Goal: Task Accomplishment & Management: Manage account settings

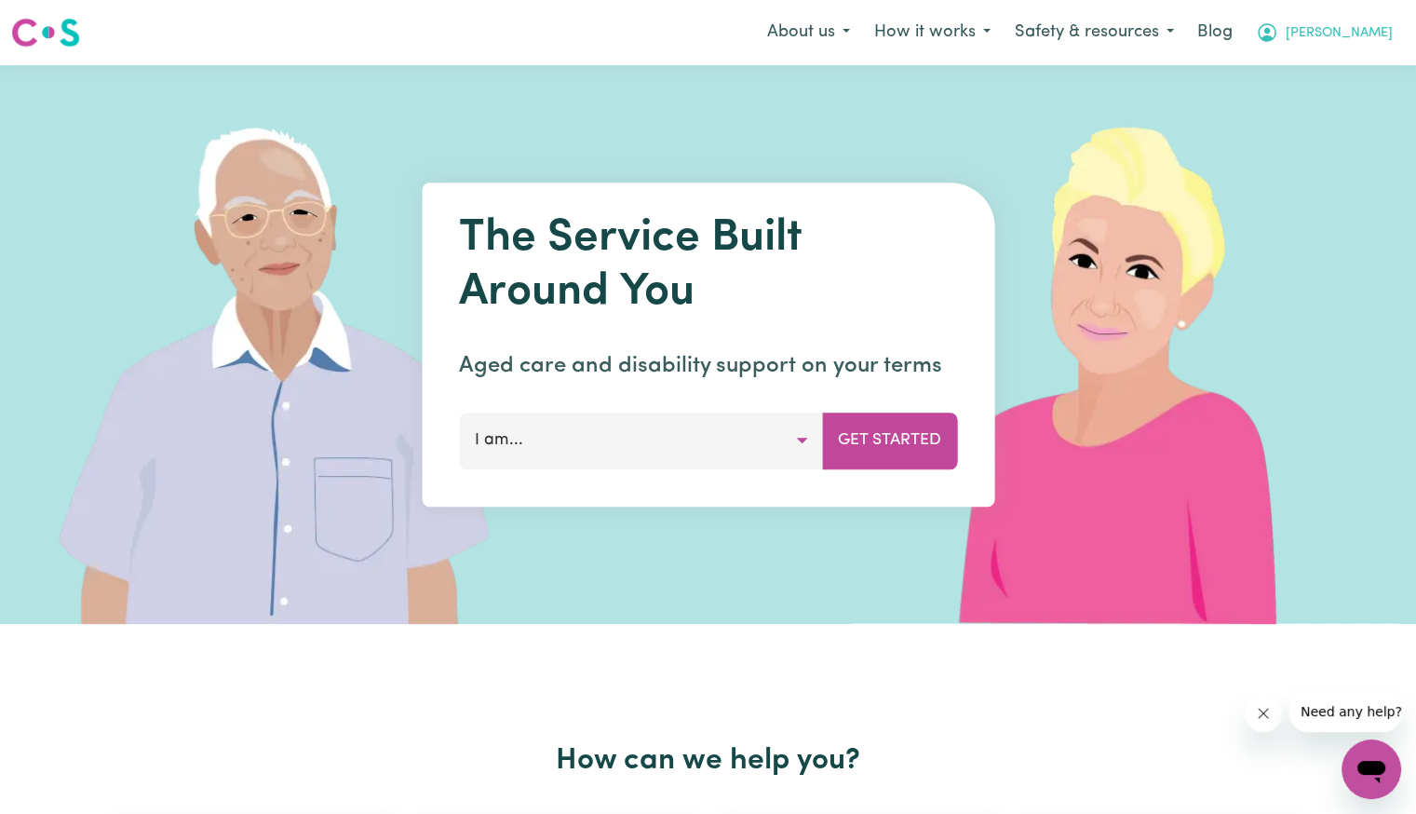
click at [1349, 25] on button "[PERSON_NAME]" at bounding box center [1324, 32] width 161 height 39
click at [1321, 120] on link "Logout" at bounding box center [1330, 106] width 147 height 35
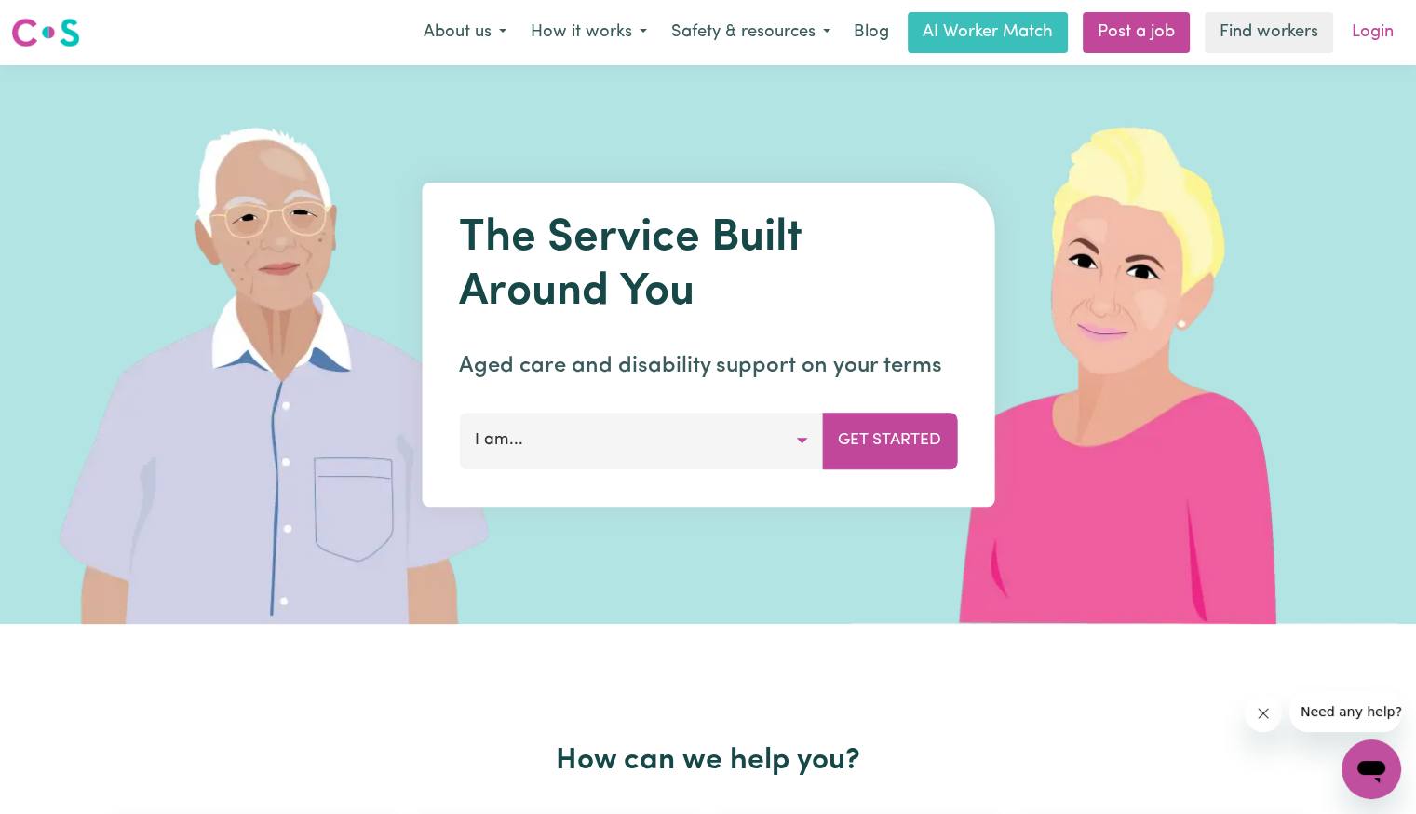
click at [1364, 31] on link "Login" at bounding box center [1373, 32] width 64 height 41
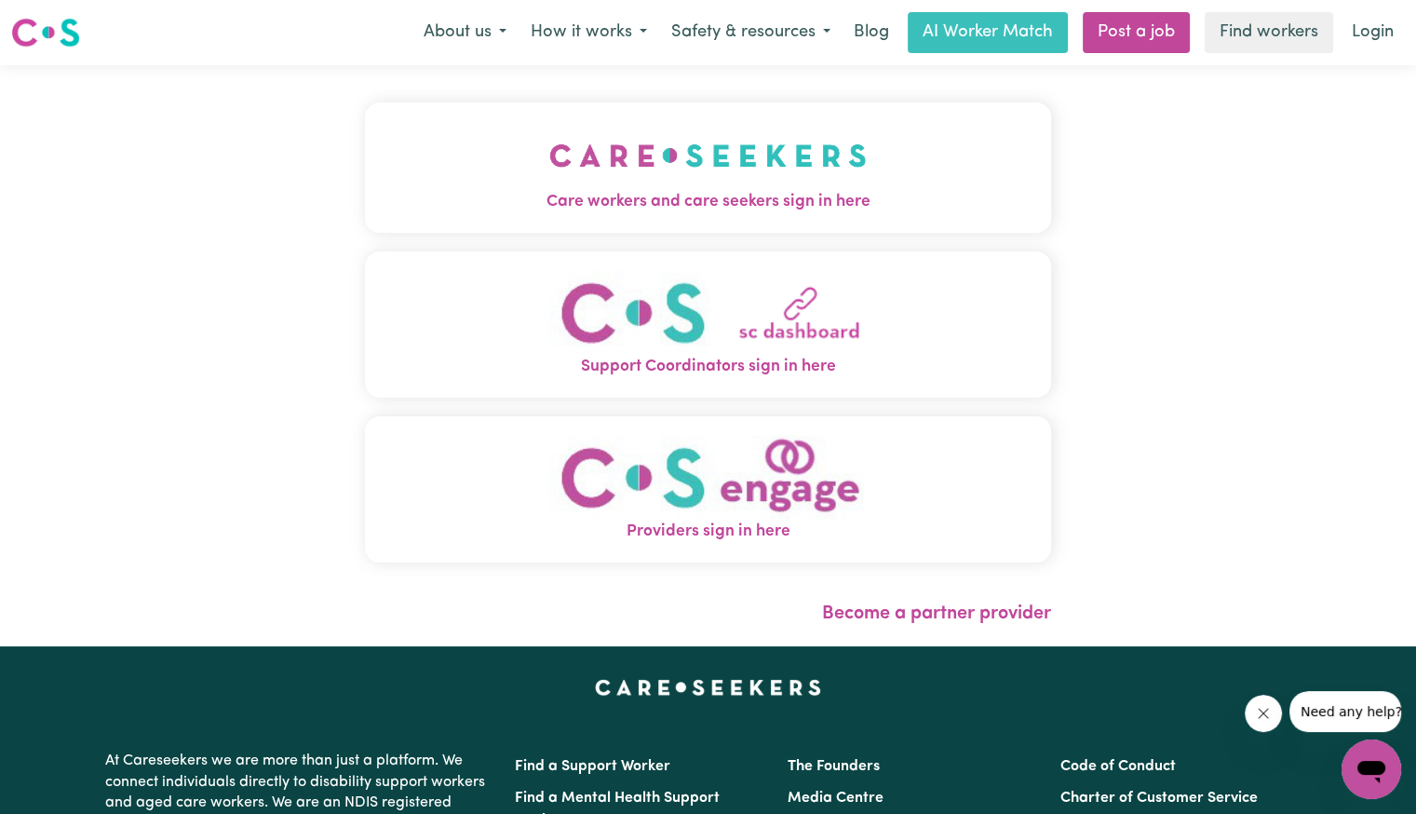
click at [648, 152] on img "Care workers and care seekers sign in here" at bounding box center [707, 155] width 317 height 69
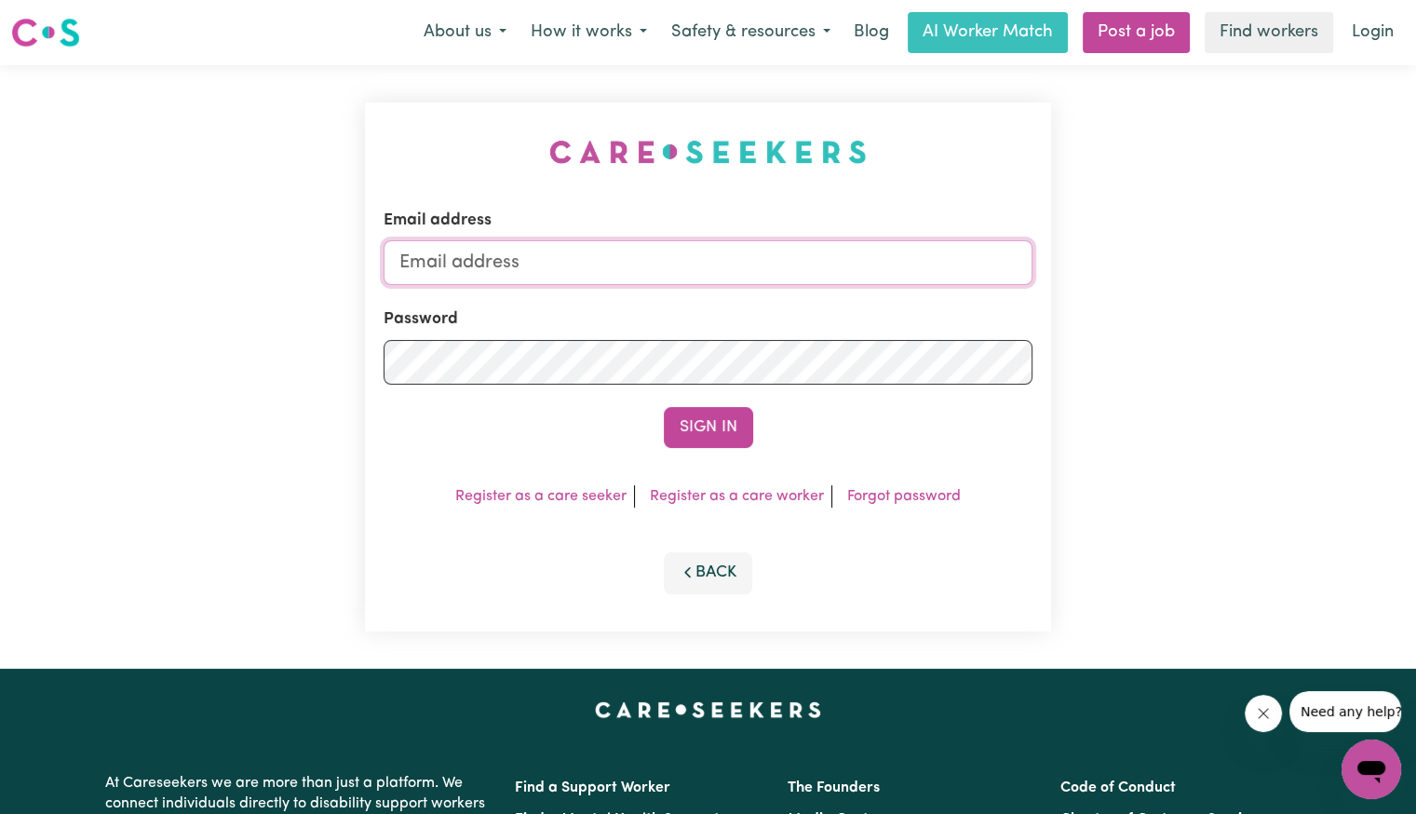
click at [614, 250] on input "Email address" at bounding box center [708, 262] width 649 height 45
click at [495, 268] on input "Email address" at bounding box center [708, 262] width 649 height 45
drag, startPoint x: 502, startPoint y: 269, endPoint x: 1310, endPoint y: 292, distance: 808.5
click at [1310, 292] on div "Email address [EMAIL_ADDRESS][DOMAIN_NAME] Password Sign In Register as a care …" at bounding box center [708, 366] width 1416 height 603
type input "[EMAIL_ADDRESS][DOMAIN_NAME]"
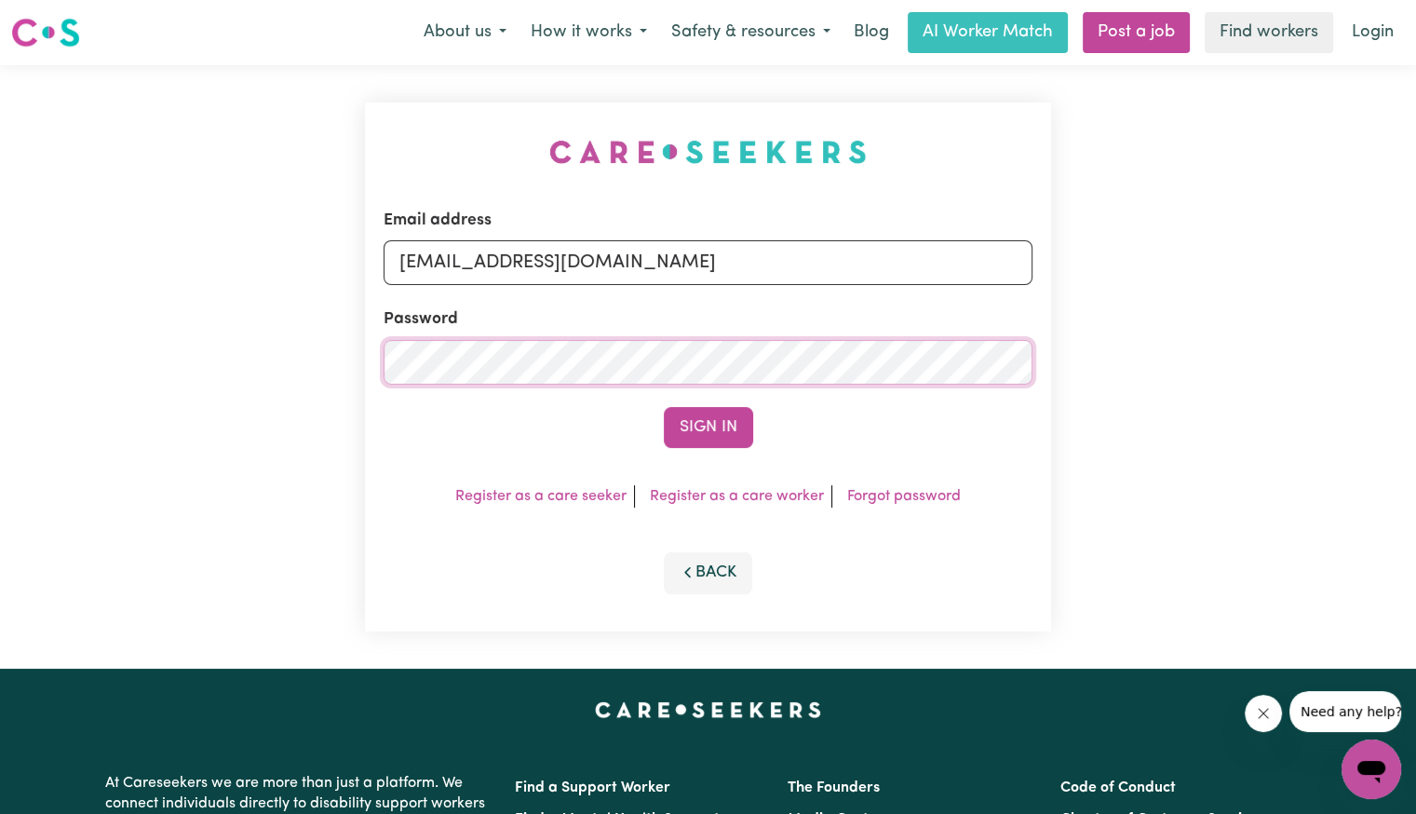
click at [664, 407] on button "Sign In" at bounding box center [708, 427] width 89 height 41
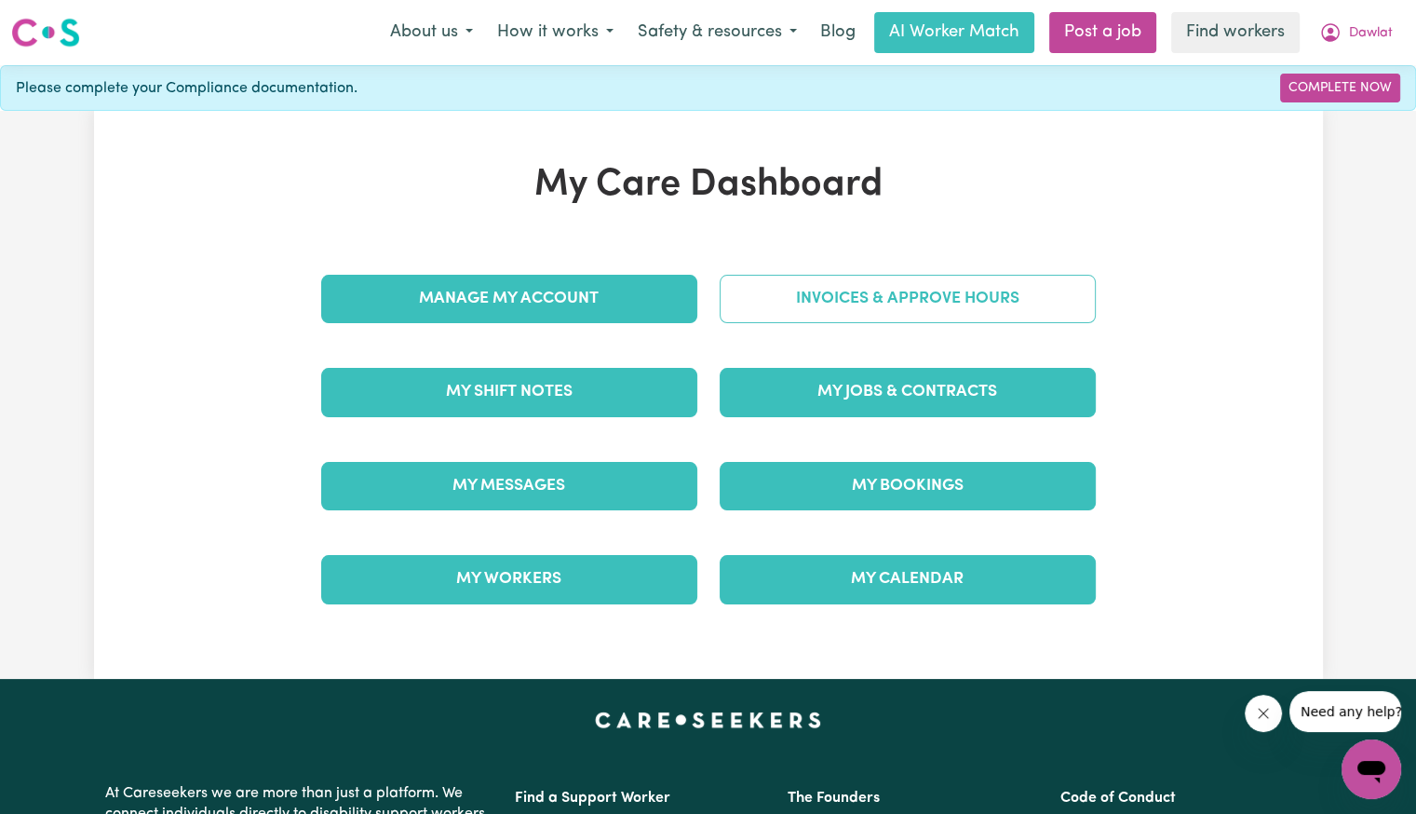
click at [792, 288] on link "Invoices & Approve Hours" at bounding box center [908, 299] width 376 height 48
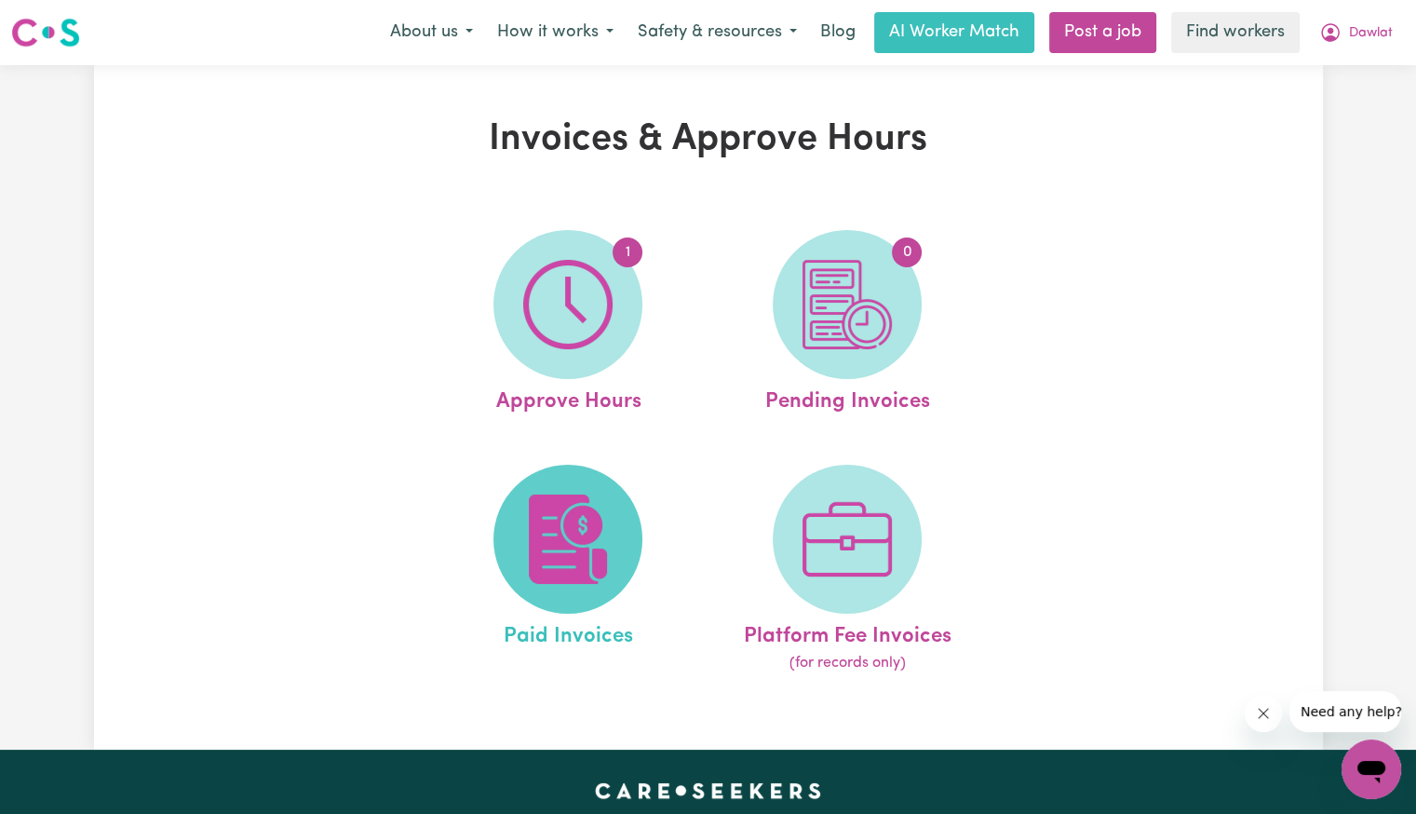
click at [601, 546] on img at bounding box center [567, 538] width 89 height 89
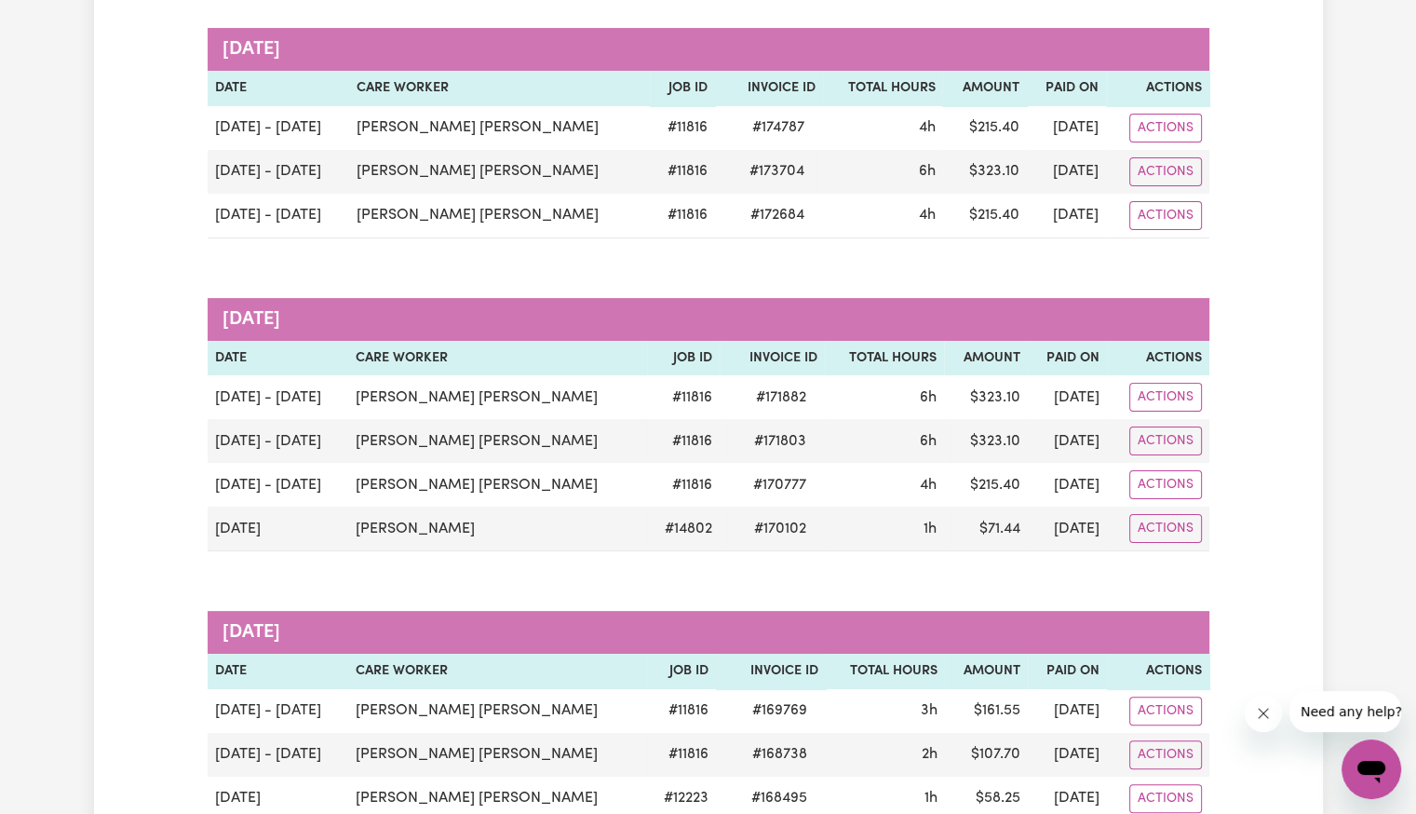
scroll to position [279, 0]
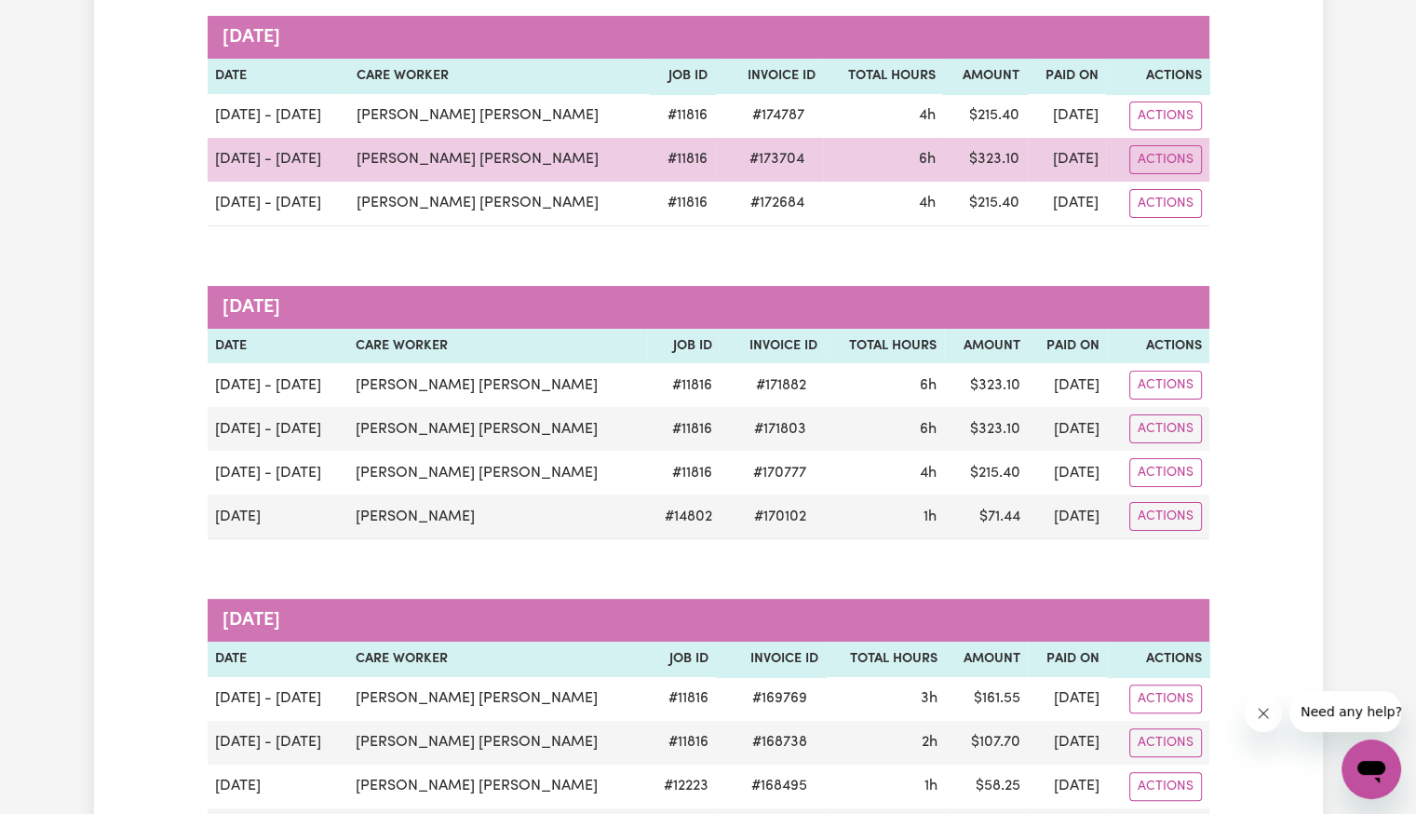
click at [738, 163] on span "# 173704" at bounding box center [776, 159] width 77 height 22
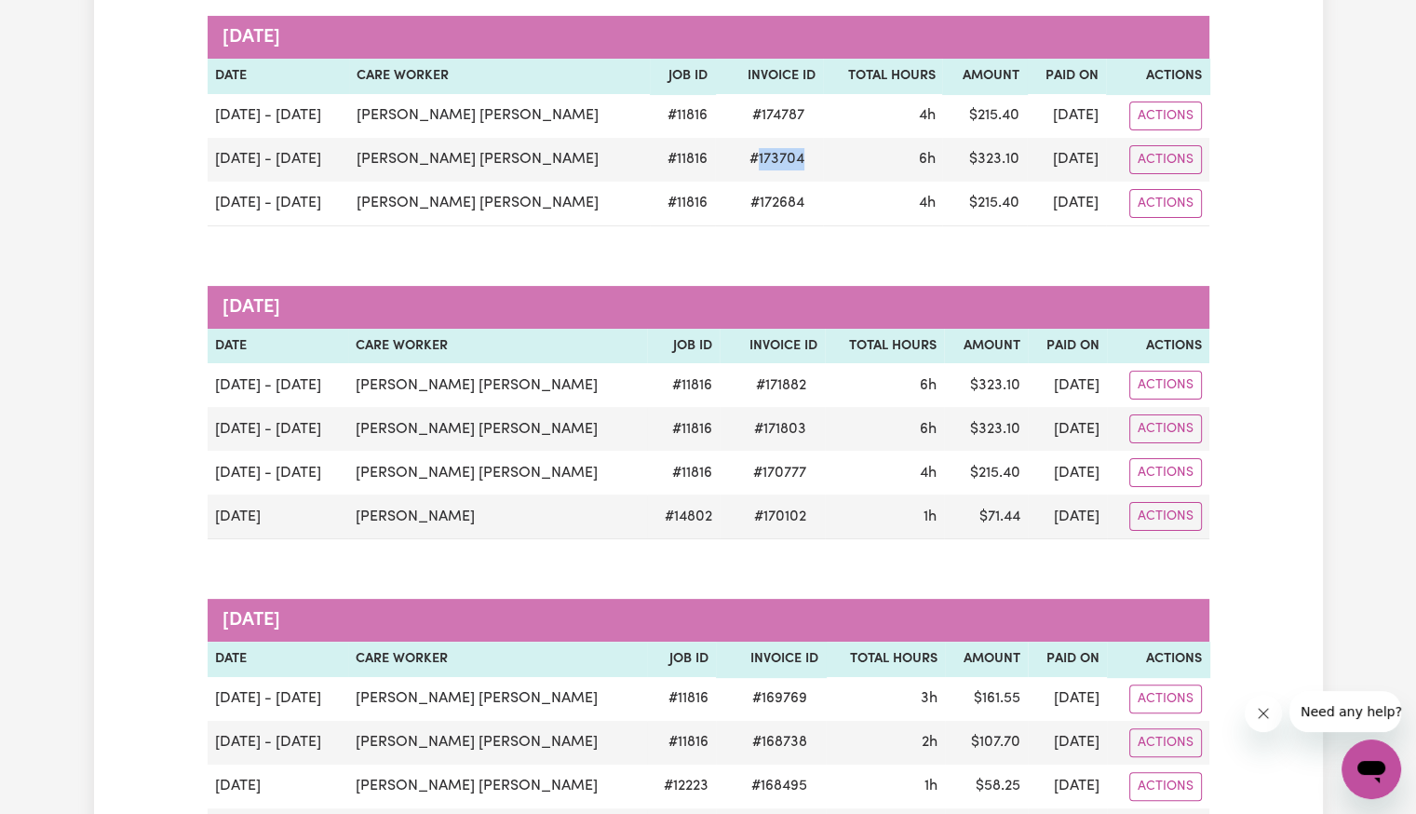
copy span "173704"
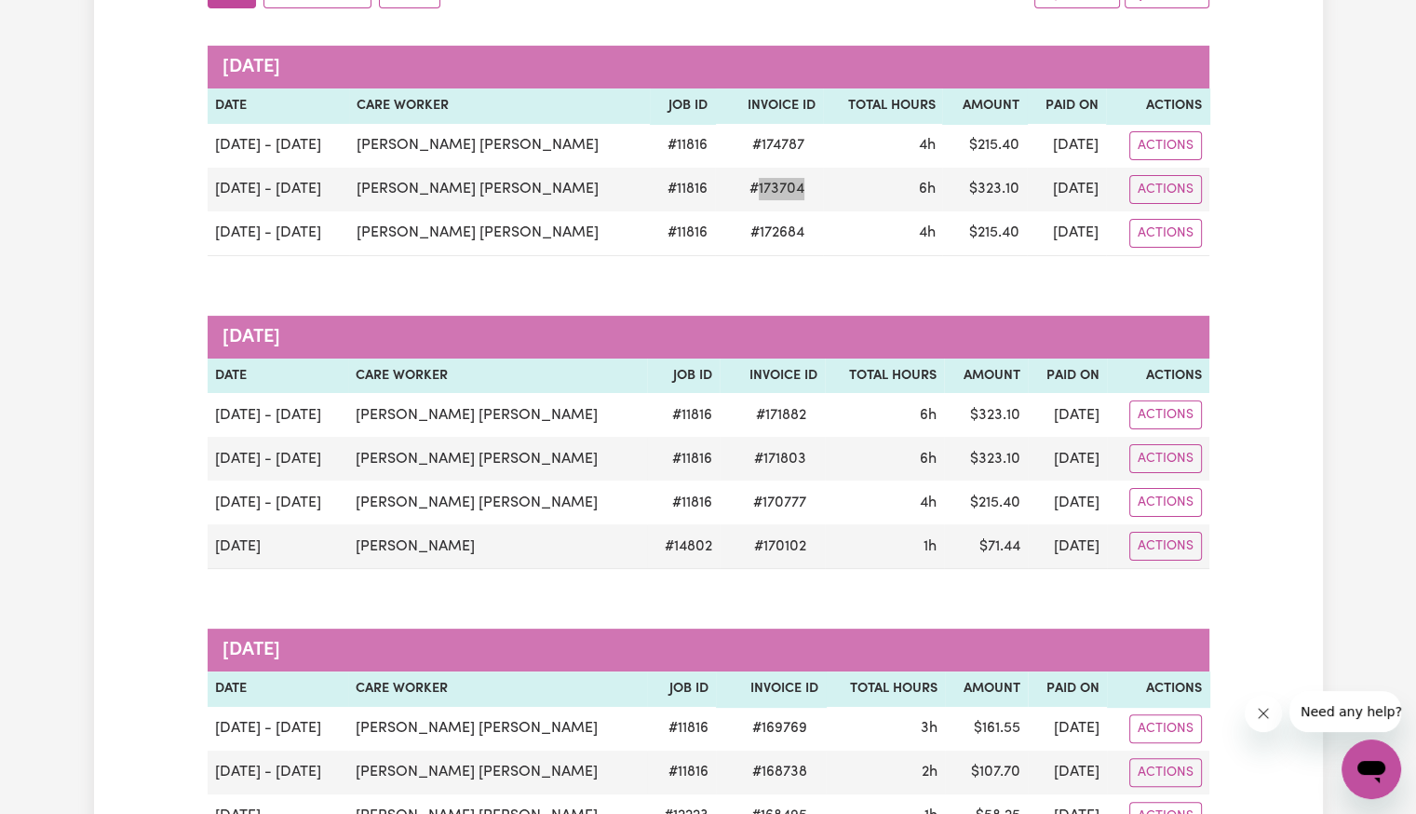
scroll to position [0, 0]
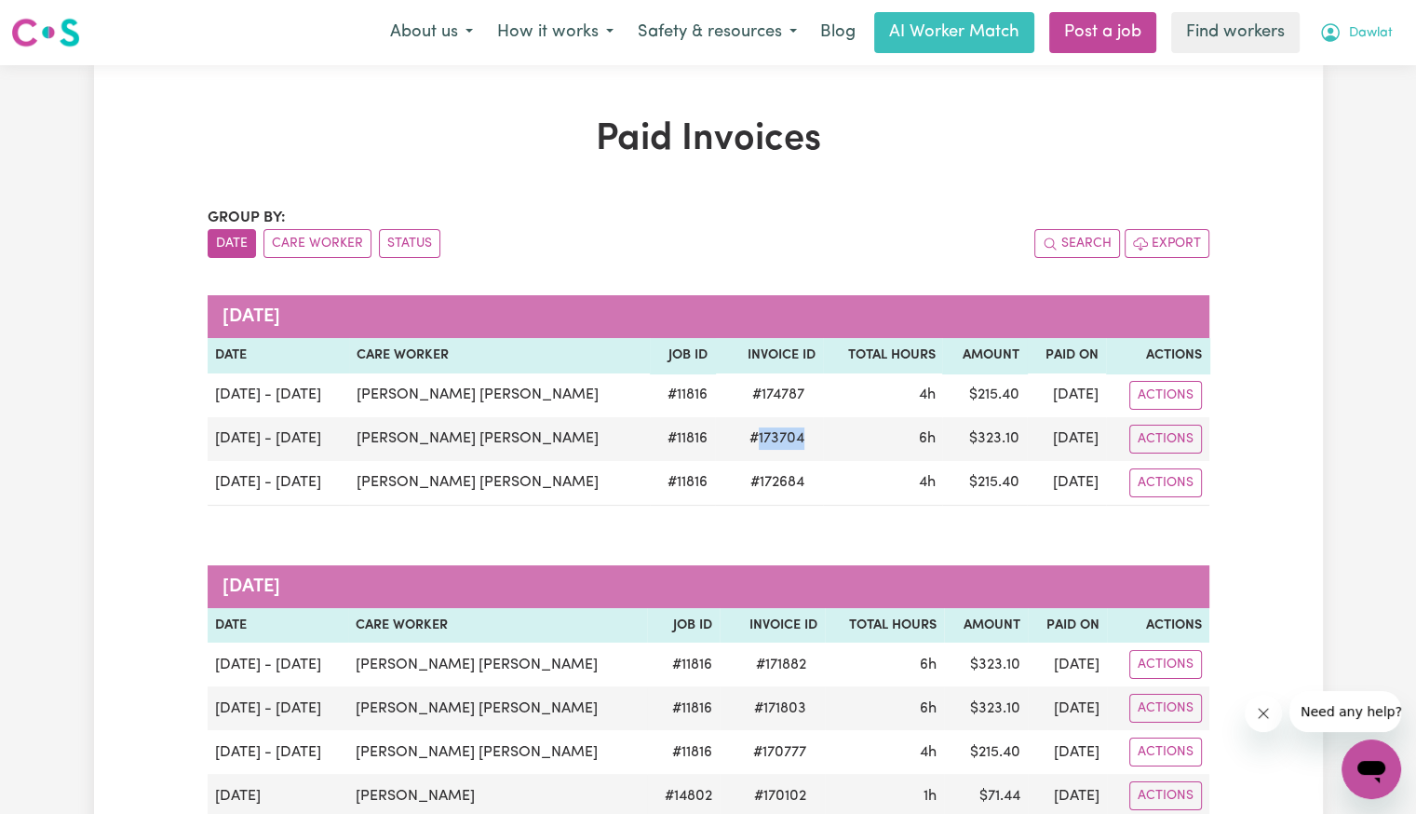
click at [1370, 46] on button "Dawlat" at bounding box center [1356, 32] width 98 height 39
click at [1338, 115] on link "Logout" at bounding box center [1330, 106] width 147 height 35
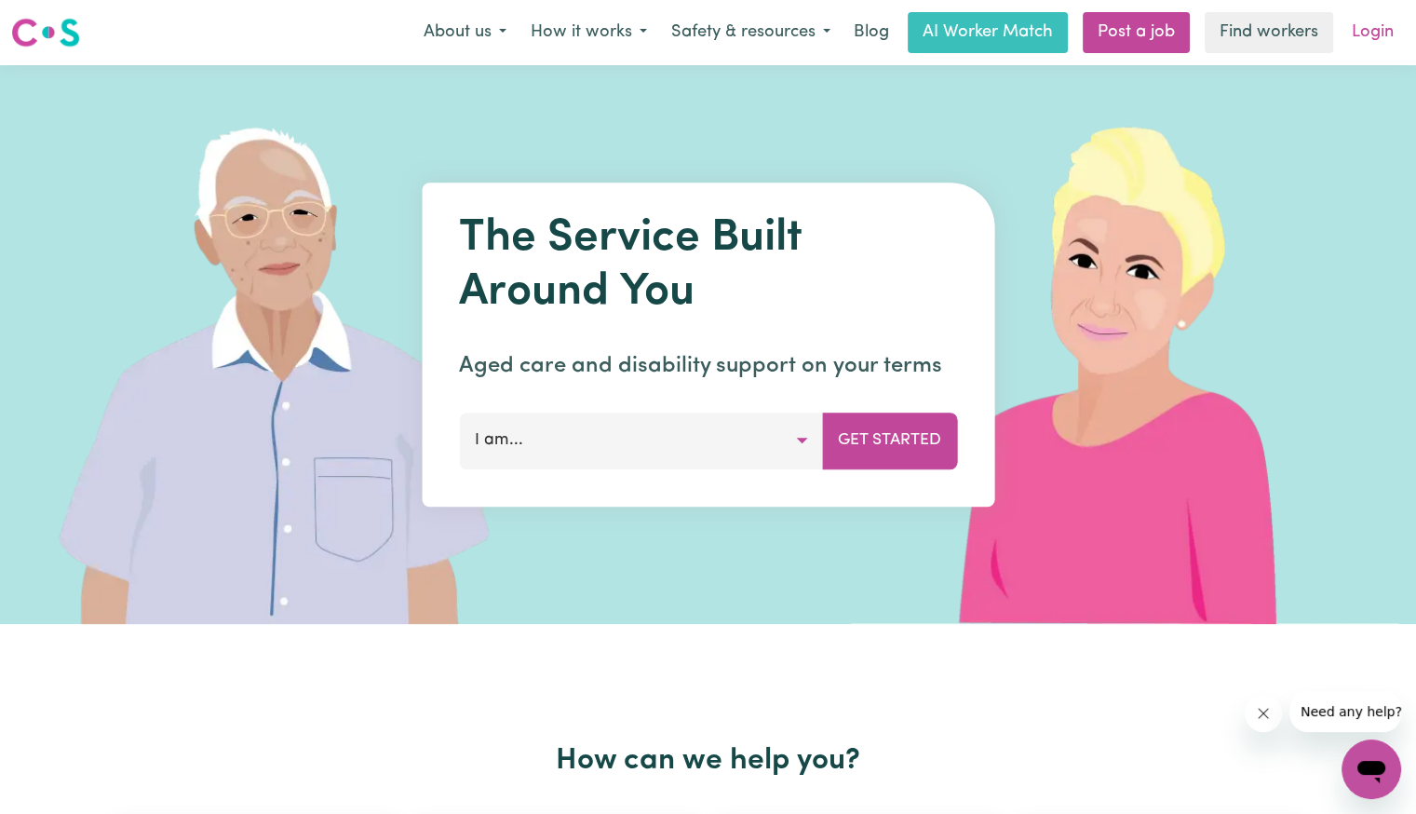
click at [1365, 37] on link "Login" at bounding box center [1373, 32] width 64 height 41
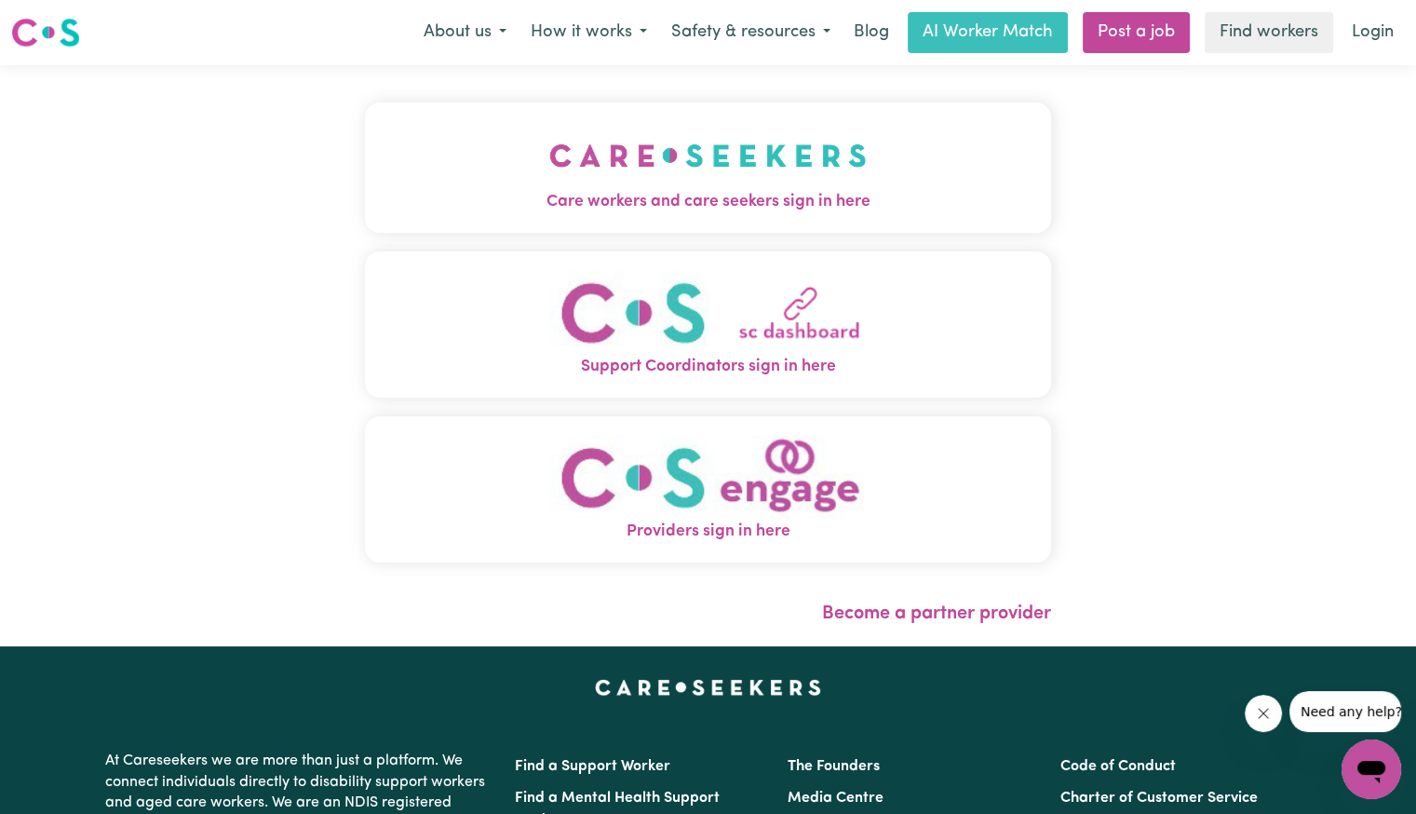
click at [797, 240] on div "Care workers and care seekers sign in here Support Coordinators sign in here Pr…" at bounding box center [708, 341] width 686 height 479
click at [793, 157] on img "Care workers and care seekers sign in here" at bounding box center [707, 155] width 317 height 69
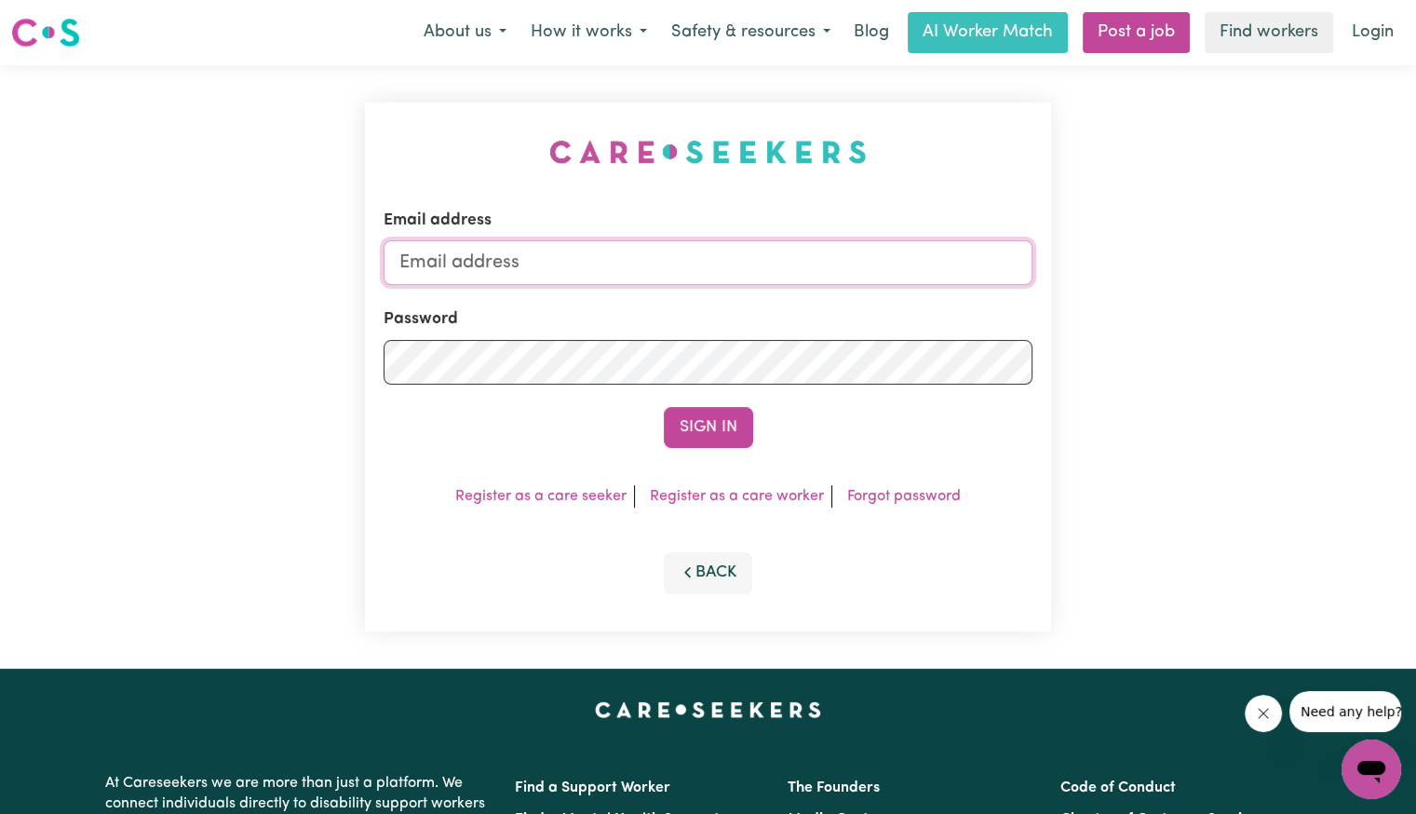
click at [747, 260] on input "Email address" at bounding box center [708, 262] width 649 height 45
drag, startPoint x: 500, startPoint y: 265, endPoint x: 928, endPoint y: 334, distance: 433.8
click at [938, 332] on form "Email address [EMAIL_ADDRESS][DOMAIN_NAME] Password Sign In" at bounding box center [708, 328] width 649 height 239
type input "[EMAIL_ADDRESS][DOMAIN_NAME]"
click at [664, 407] on button "Sign In" at bounding box center [708, 427] width 89 height 41
